Goal: Information Seeking & Learning: Learn about a topic

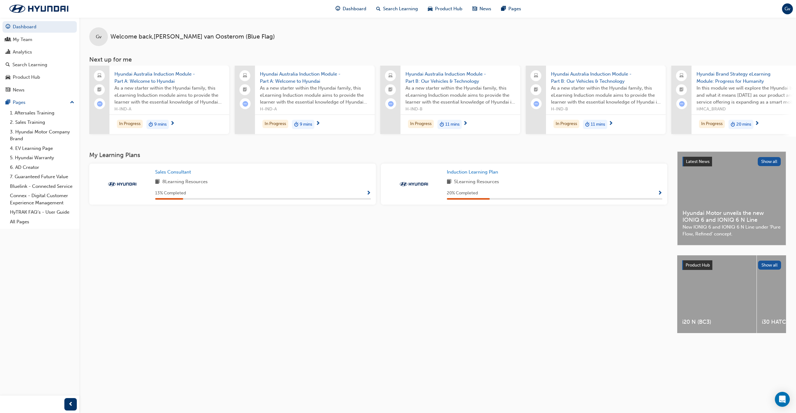
click at [284, 44] on div "Gv Welcome back , [PERSON_NAME] (Blue Flag)" at bounding box center [437, 31] width 717 height 29
click at [403, 10] on span "Search Learning" at bounding box center [400, 8] width 35 height 7
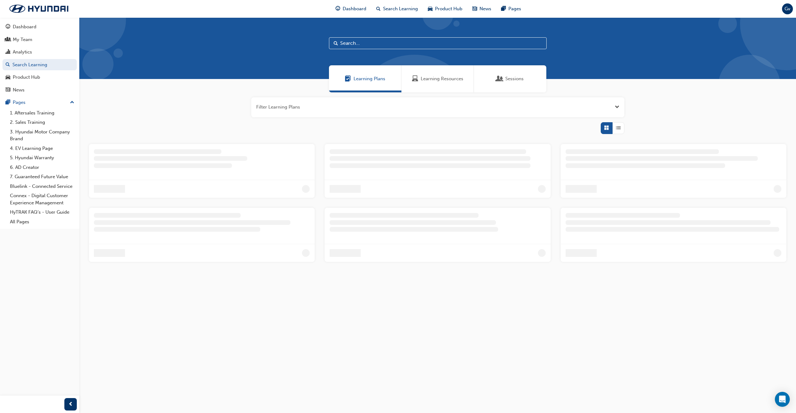
click at [385, 42] on input "text" at bounding box center [438, 43] width 218 height 12
type input "fast"
click at [431, 75] on div "Learning Resources" at bounding box center [438, 78] width 72 height 27
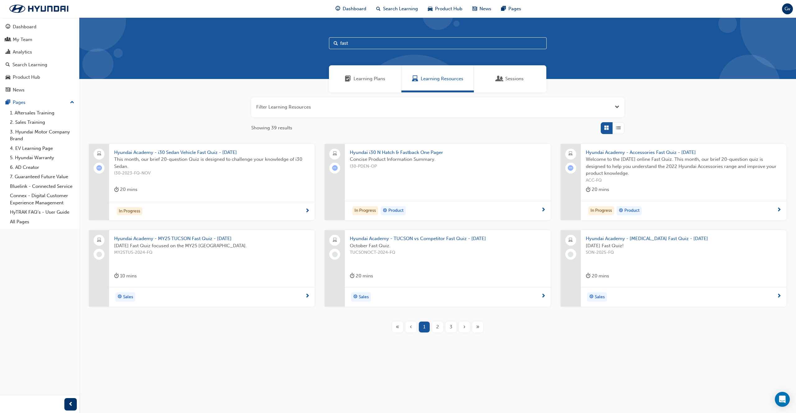
click at [670, 155] on span "Hyundai Academy - Accessories Fast Quiz - [DATE]" at bounding box center [684, 152] width 196 height 7
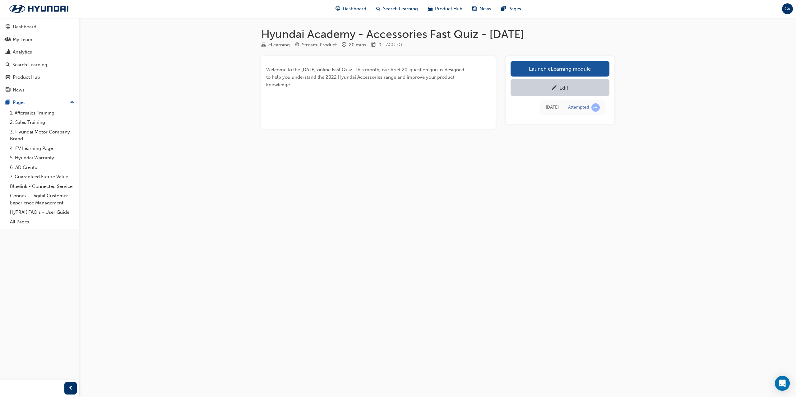
click at [682, 82] on div "Hyundai Academy - Accessories Fast Quiz - [DATE] eLearning Stream: Product 20 m…" at bounding box center [398, 198] width 796 height 397
click at [565, 71] on link "Launch eLearning module" at bounding box center [560, 69] width 99 height 16
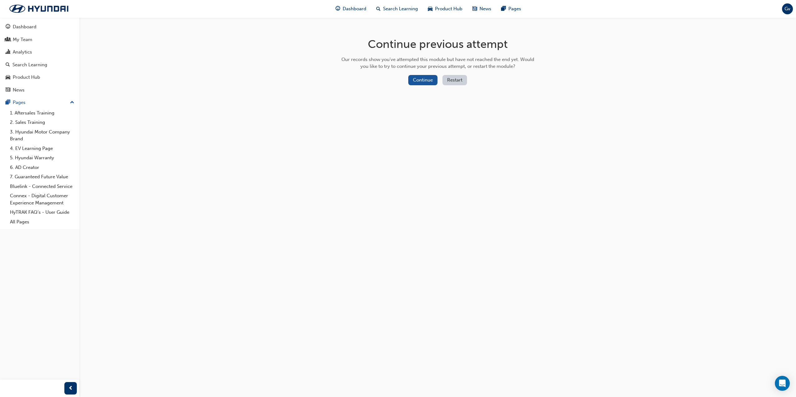
click at [461, 81] on button "Restart" at bounding box center [455, 80] width 25 height 10
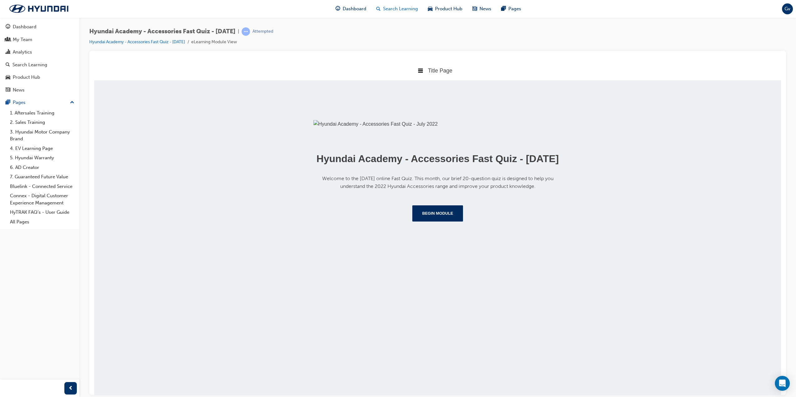
click at [402, 12] on span "Search Learning" at bounding box center [400, 8] width 35 height 7
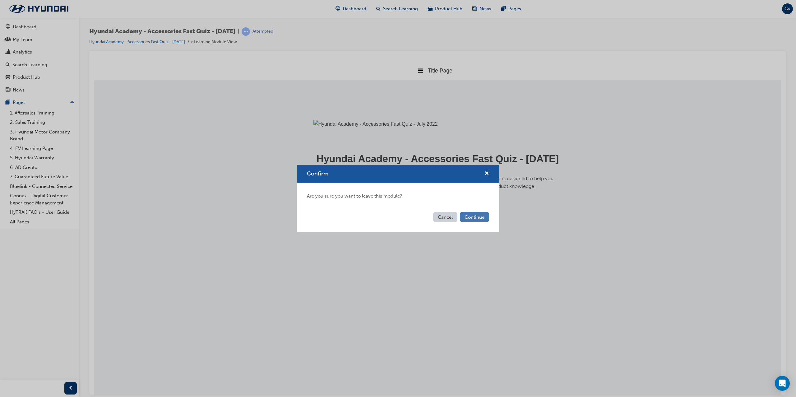
click at [481, 215] on button "Continue" at bounding box center [474, 217] width 29 height 10
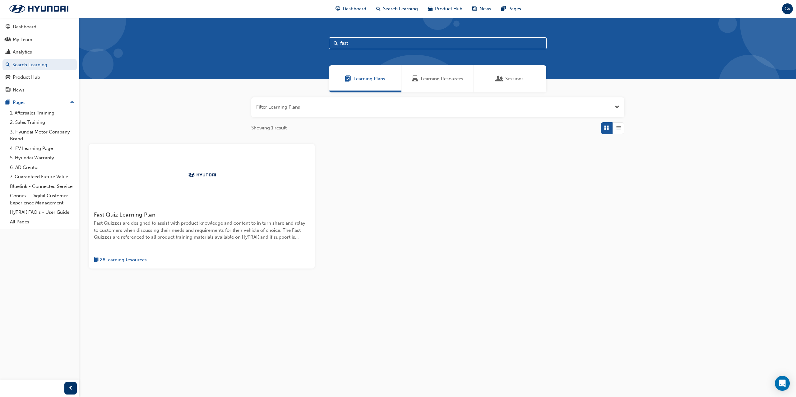
click at [136, 203] on div at bounding box center [202, 175] width 226 height 62
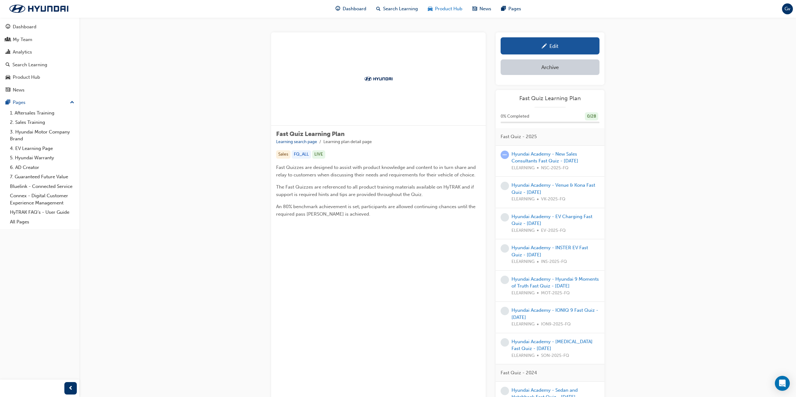
click at [454, 11] on span "Product Hub" at bounding box center [448, 8] width 27 height 7
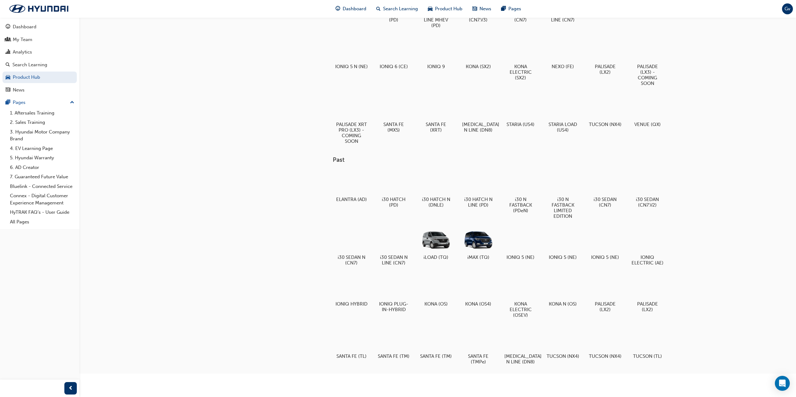
scroll to position [56, 0]
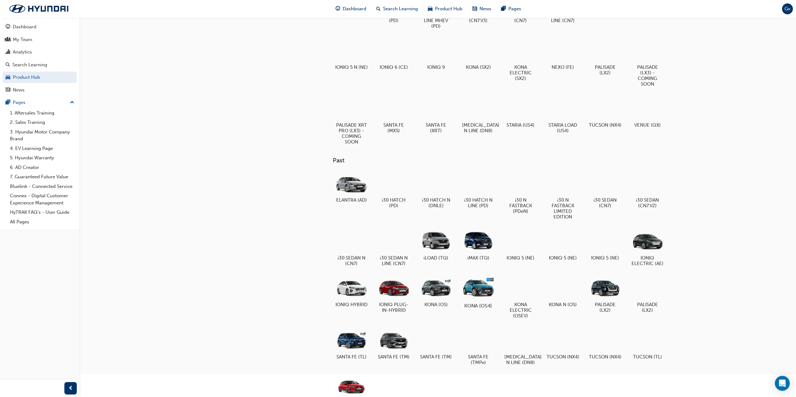
click at [473, 293] on div at bounding box center [478, 287] width 35 height 25
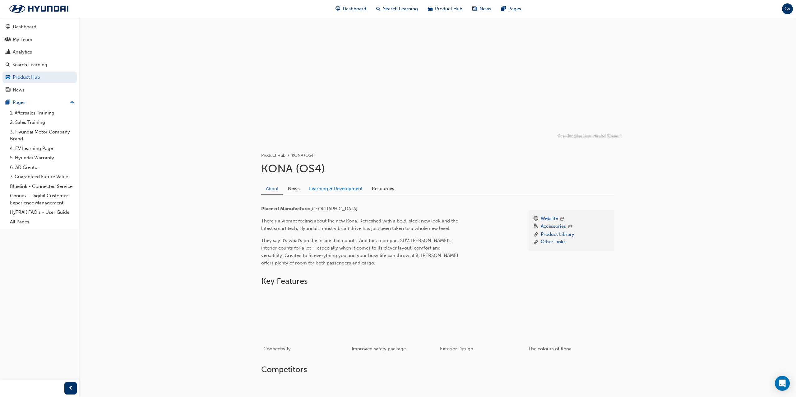
click at [326, 185] on link "Learning & Development" at bounding box center [336, 189] width 63 height 12
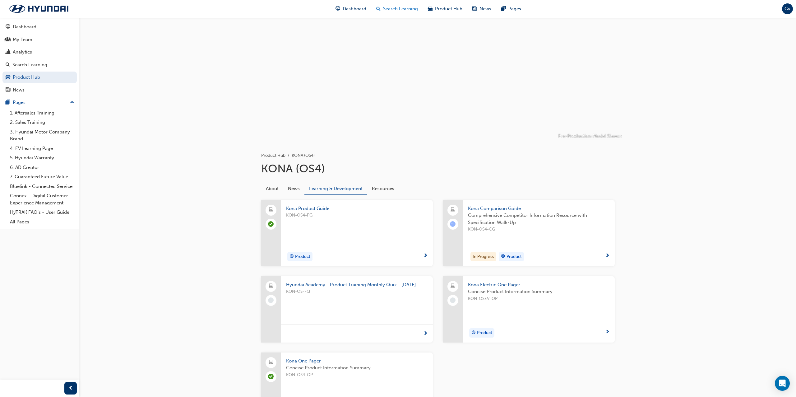
click at [402, 9] on span "Search Learning" at bounding box center [400, 8] width 35 height 7
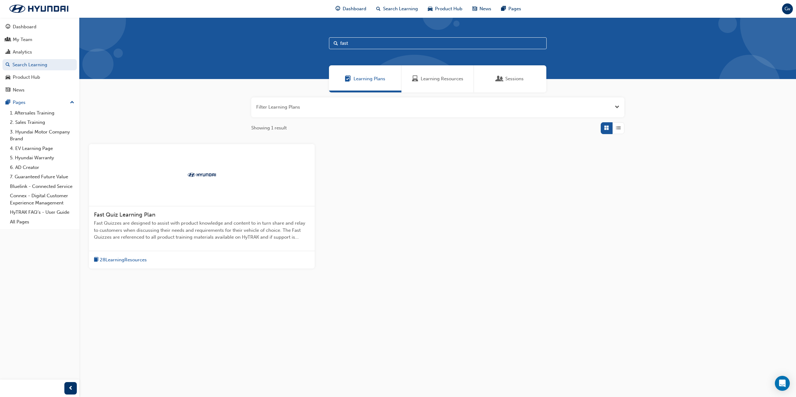
click at [163, 160] on div at bounding box center [202, 175] width 226 height 62
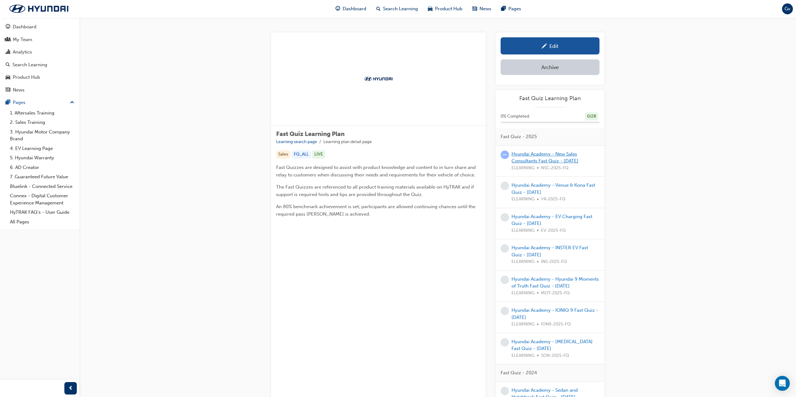
click at [549, 161] on link "Hyundai Academy - New Sales Consultants Fast Quiz - [DATE]" at bounding box center [545, 157] width 67 height 13
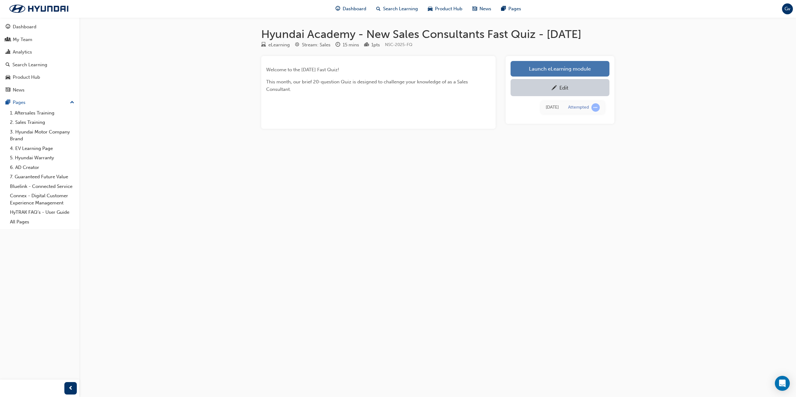
click at [549, 77] on link "Launch eLearning module" at bounding box center [560, 69] width 99 height 16
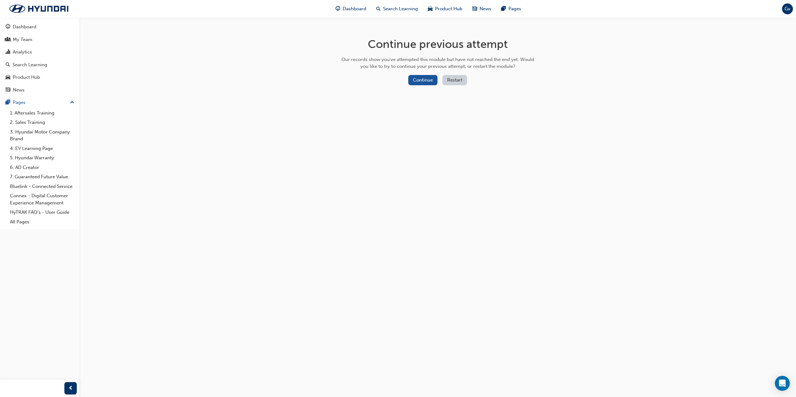
click at [445, 79] on button "Restart" at bounding box center [455, 80] width 25 height 10
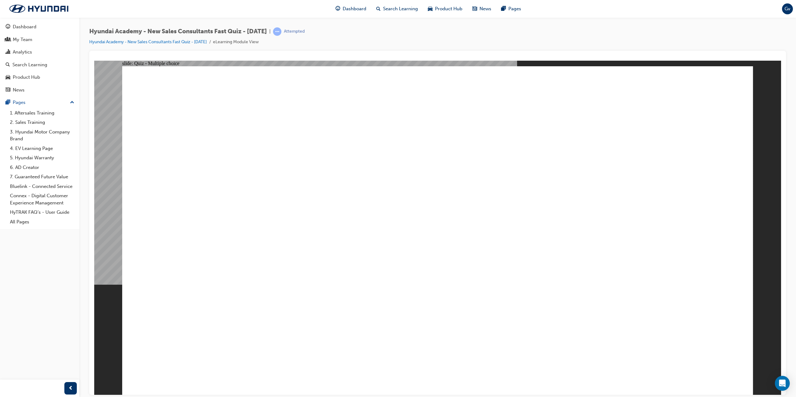
radio input "true"
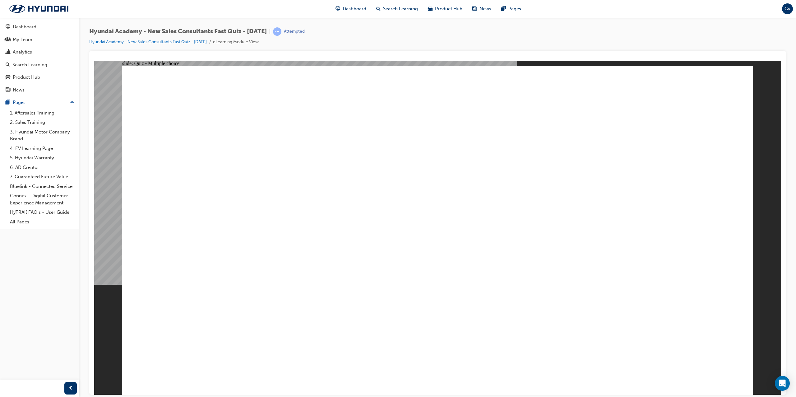
radio input "true"
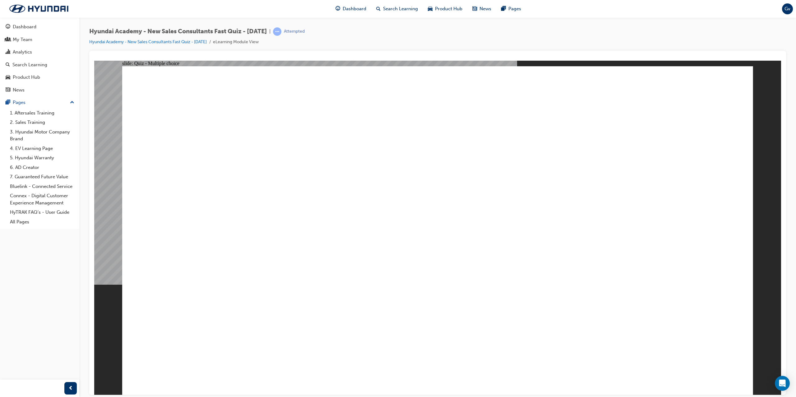
radio input "true"
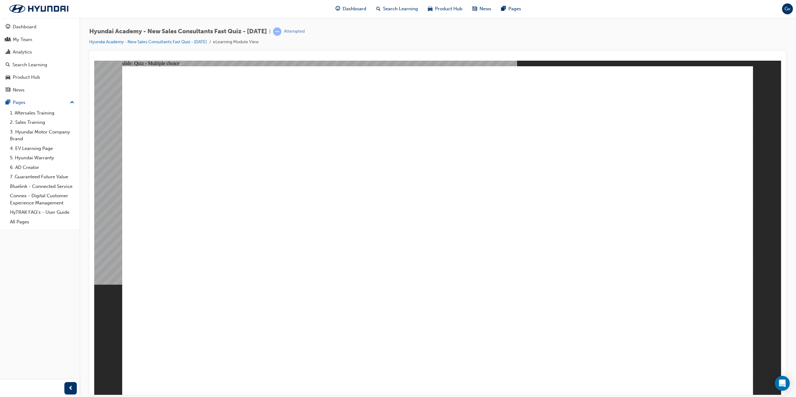
radio input "false"
drag, startPoint x: 358, startPoint y: 298, endPoint x: 366, endPoint y: 309, distance: 13.2
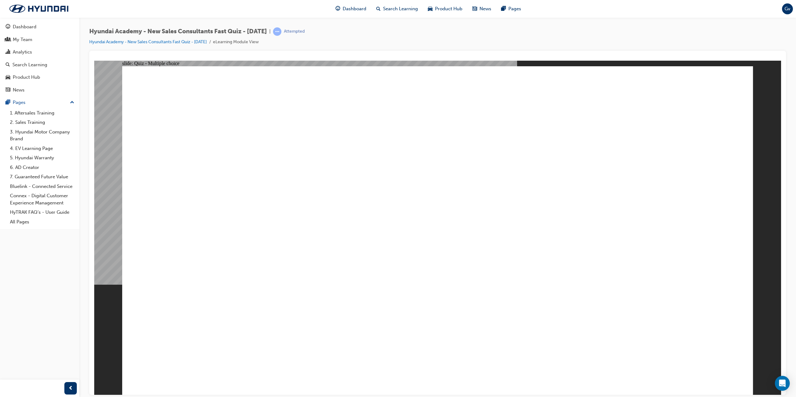
radio input "false"
radio input "true"
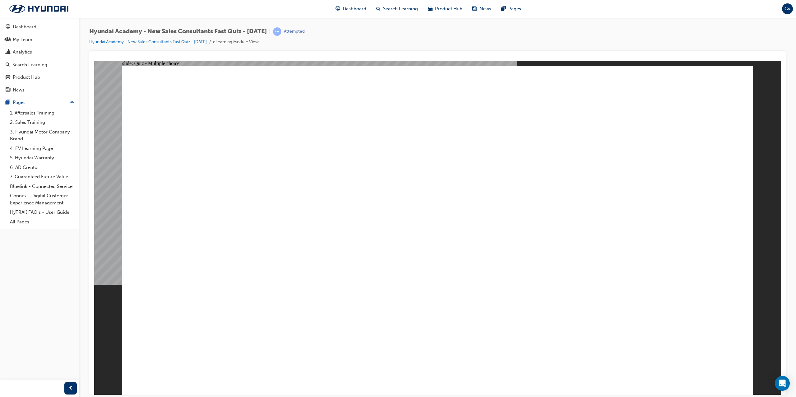
radio input "true"
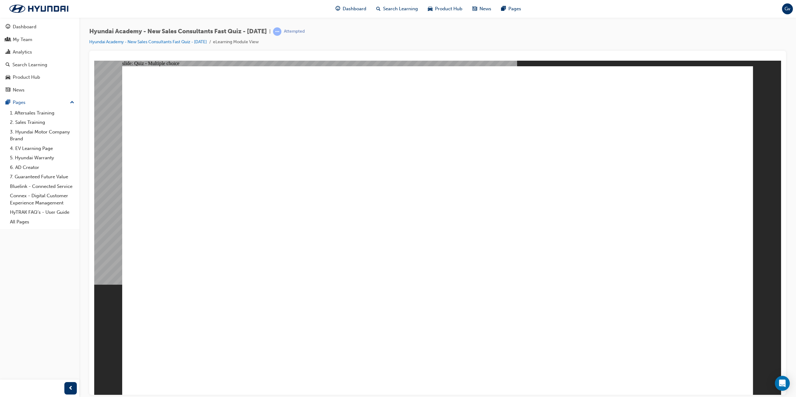
click at [405, 15] on div "Dashboard Search Learning Product Hub News Pages" at bounding box center [428, 9] width 201 height 18
click at [406, 8] on span "Search Learning" at bounding box center [400, 8] width 35 height 7
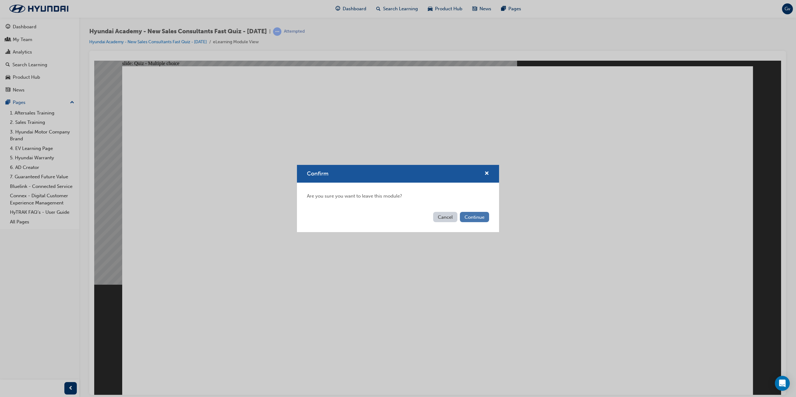
click at [472, 216] on button "Continue" at bounding box center [474, 217] width 29 height 10
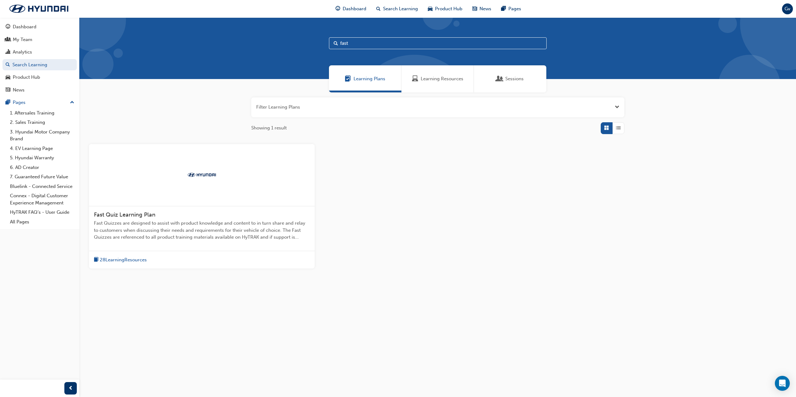
click at [421, 72] on div "Learning Resources" at bounding box center [438, 78] width 72 height 27
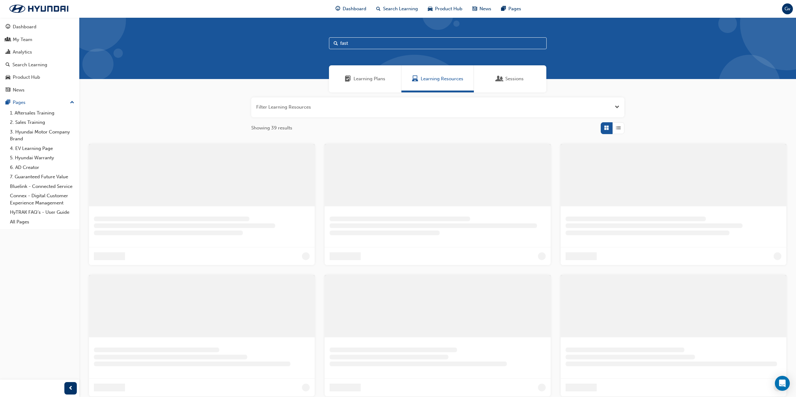
click at [383, 43] on input "fast" at bounding box center [438, 43] width 218 height 12
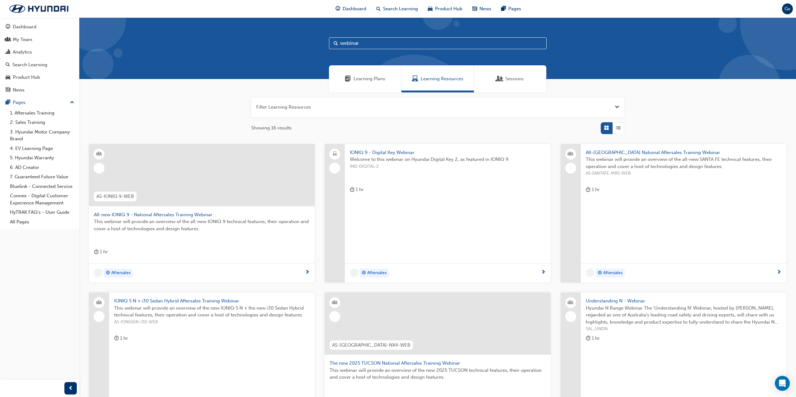
type input "webinar"
click at [606, 106] on button "button" at bounding box center [437, 107] width 373 height 20
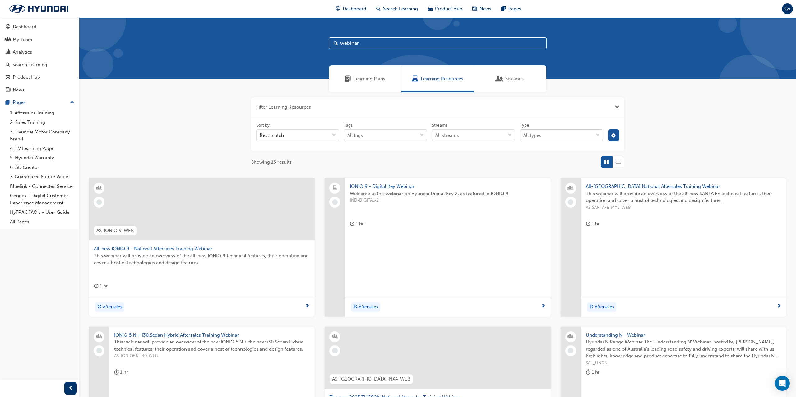
drag, startPoint x: 536, startPoint y: 134, endPoint x: 536, endPoint y: 138, distance: 4.4
click at [536, 134] on div "All types" at bounding box center [533, 135] width 18 height 7
click at [524, 134] on input "Type All types" at bounding box center [524, 135] width 1 height 5
click at [542, 155] on div "eLearning" at bounding box center [561, 151] width 83 height 12
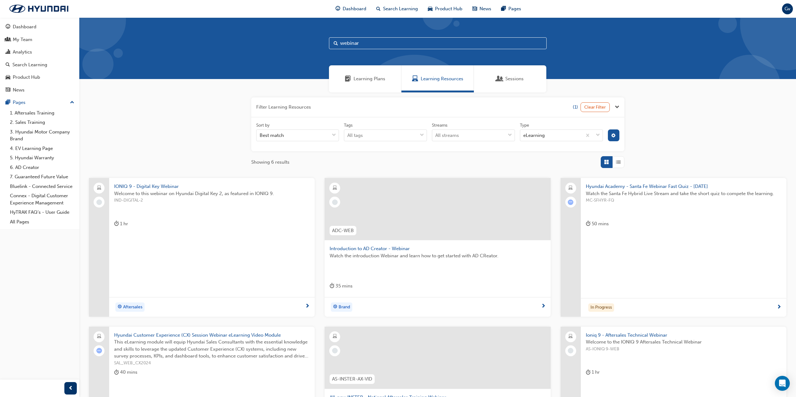
click at [115, 159] on div "Filter Learning Resources (1) Clear Filter Sort by Best match Tags All tags Str…" at bounding box center [437, 291] width 717 height 398
click at [182, 190] on span "Welcome to this webinar on Hyundai Digital Key 2, as featured in IONIQ 9." at bounding box center [212, 193] width 196 height 7
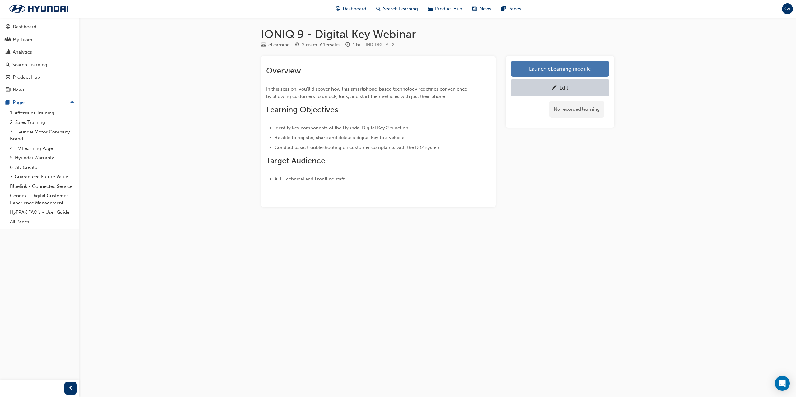
click at [562, 71] on link "Launch eLearning module" at bounding box center [560, 69] width 99 height 16
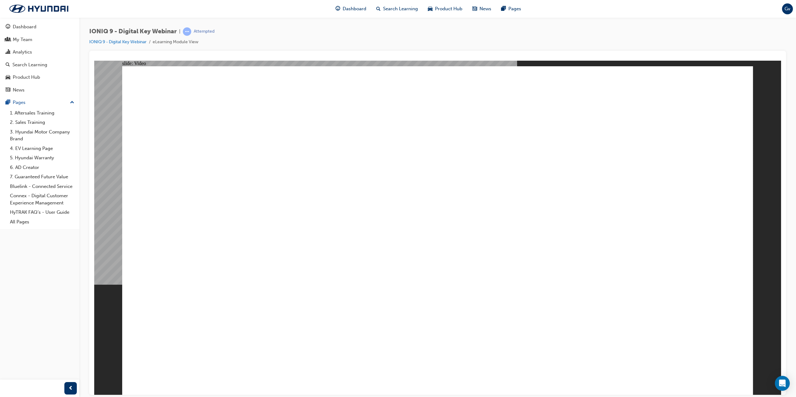
type input "2106"
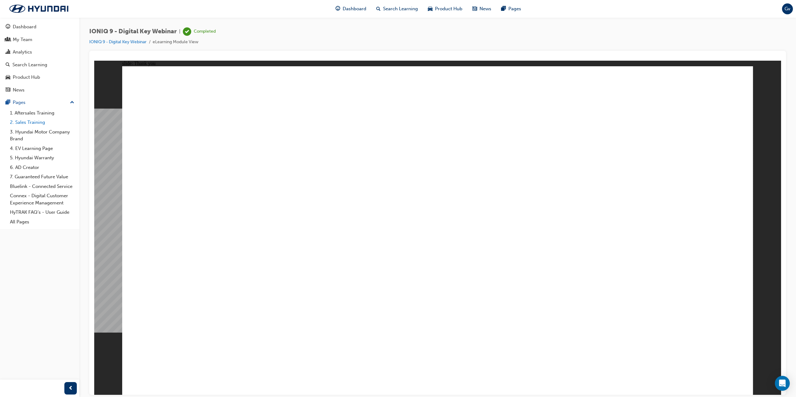
click at [30, 126] on link "2. Sales Training" at bounding box center [41, 123] width 69 height 10
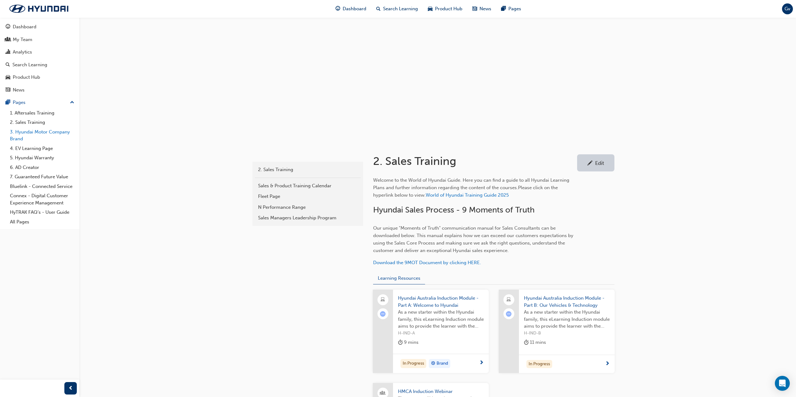
click at [38, 134] on link "3. Hyundai Motor Company Brand" at bounding box center [41, 135] width 69 height 16
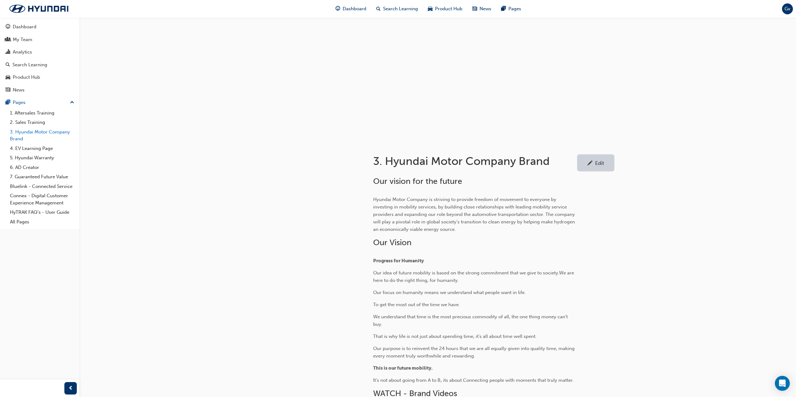
click at [41, 138] on link "3. Hyundai Motor Company Brand" at bounding box center [41, 135] width 69 height 16
click at [39, 150] on link "4. EV Learning Page" at bounding box center [41, 149] width 69 height 10
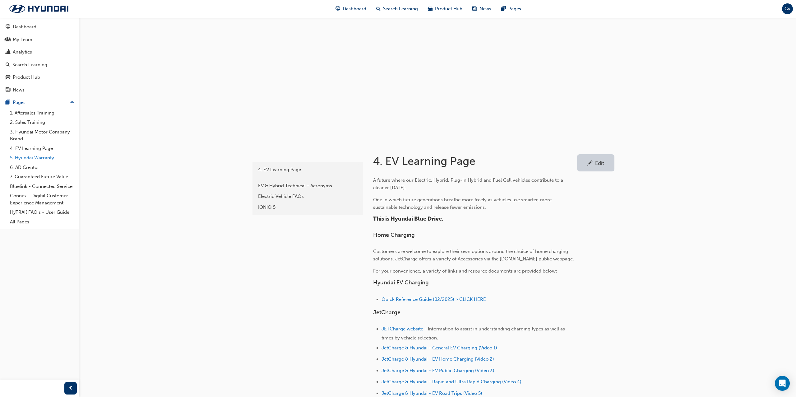
click at [35, 158] on link "5. Hyundai Warranty" at bounding box center [41, 158] width 69 height 10
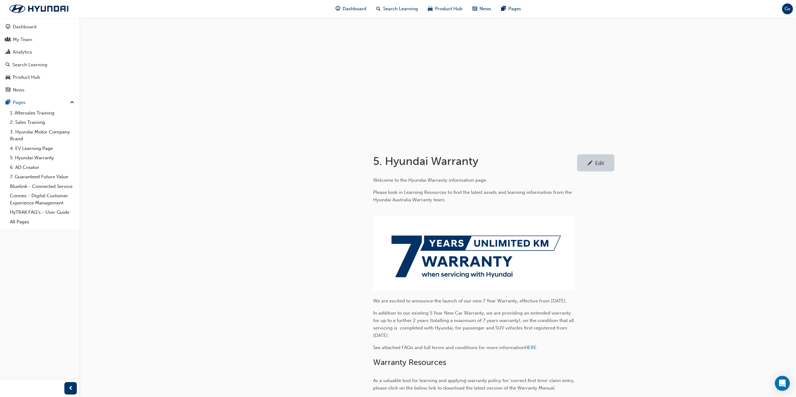
click at [587, 164] on div "Edit" at bounding box center [596, 163] width 28 height 8
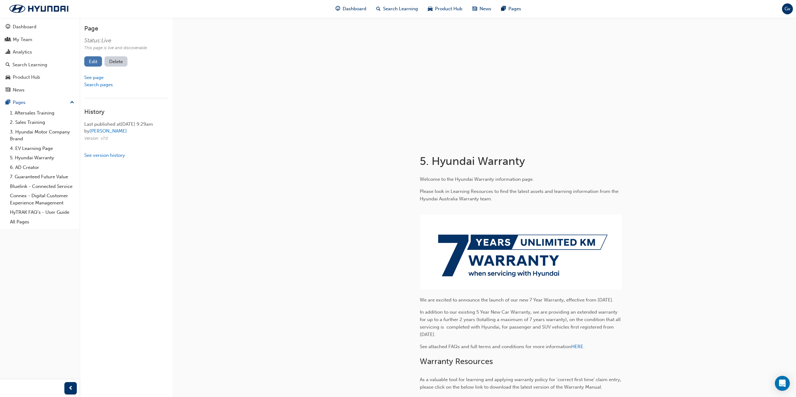
click at [96, 59] on link "Edit" at bounding box center [93, 61] width 18 height 10
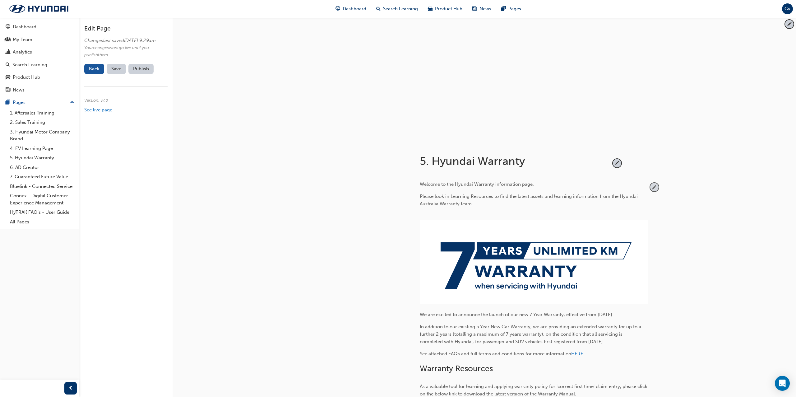
click at [653, 185] on span "pencil-icon" at bounding box center [655, 187] width 8 height 8
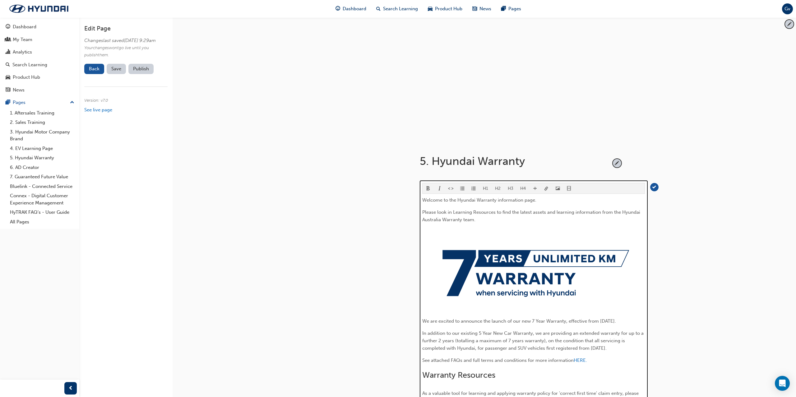
click at [567, 189] on span "video-icon" at bounding box center [569, 188] width 4 height 5
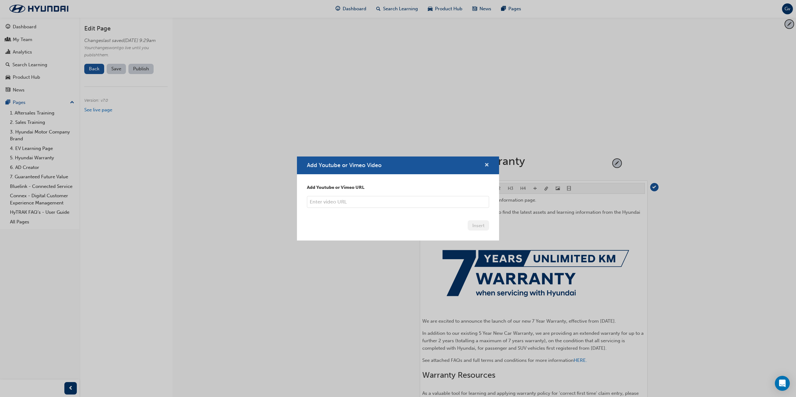
click at [486, 166] on span "cross-icon" at bounding box center [487, 166] width 5 height 6
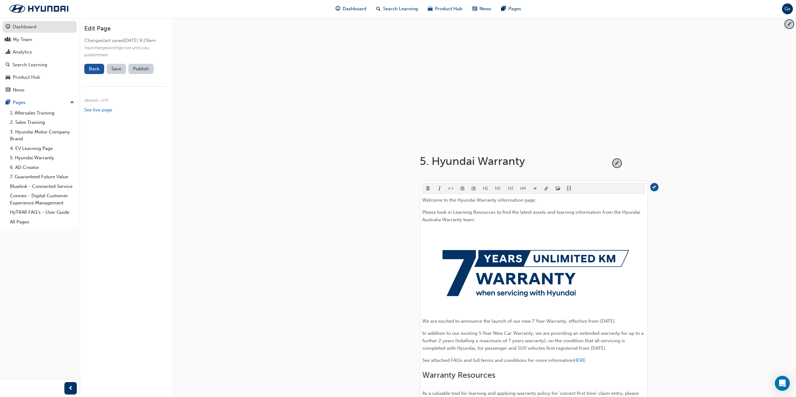
click at [28, 30] on div "Dashboard" at bounding box center [25, 26] width 24 height 7
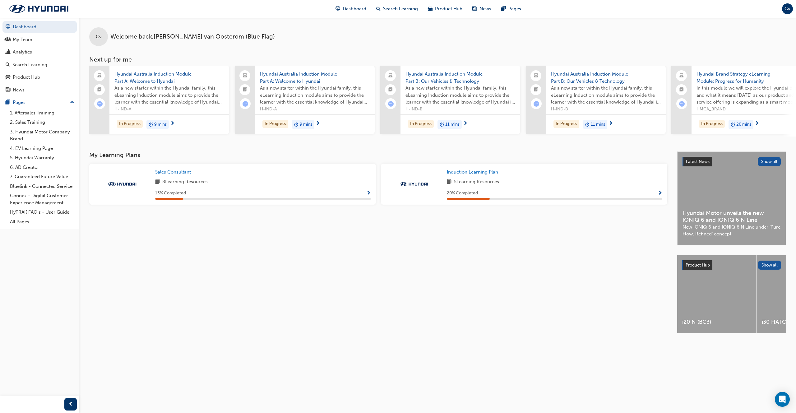
click at [464, 77] on span "Hyundai Australia Induction Module - Part B: Our Vehicles & Technology" at bounding box center [461, 78] width 110 height 14
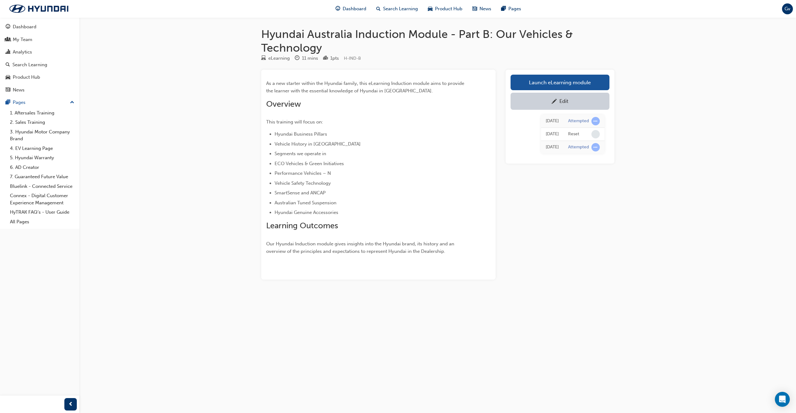
click at [565, 100] on div "Edit" at bounding box center [564, 101] width 9 height 6
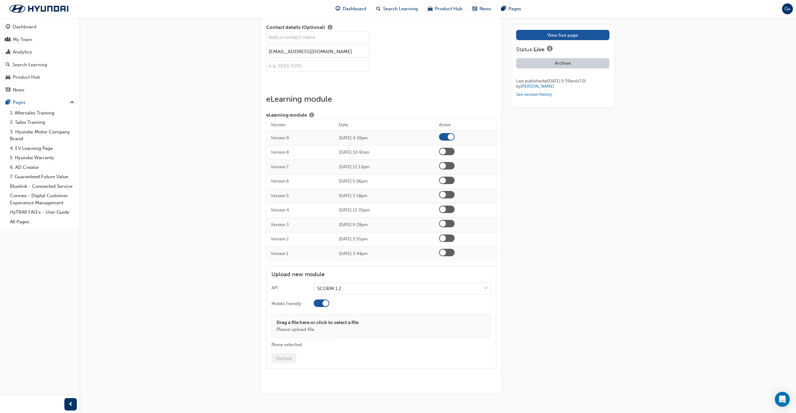
scroll to position [958, 0]
